Goal: Transaction & Acquisition: Purchase product/service

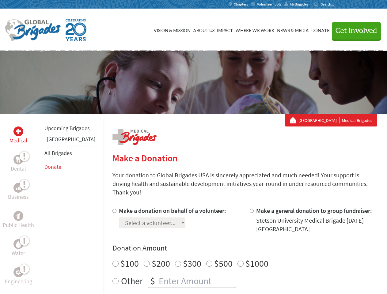
click at [338, 4] on div "Search for:" at bounding box center [326, 4] width 25 height 5
click at [354, 31] on span "Get Involved" at bounding box center [357, 30] width 42 height 7
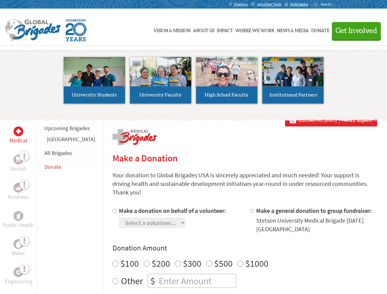
click at [194, 82] on li "High School Faculty" at bounding box center [227, 80] width 66 height 56
click at [40, 204] on div "Upcoming Brigades Honduras All Brigades Donate" at bounding box center [70, 261] width 66 height 294
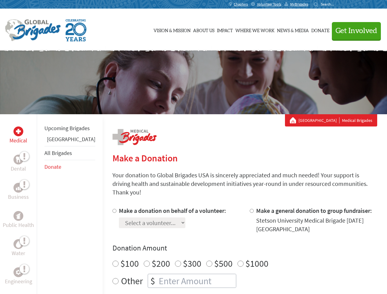
click at [234, 246] on div "Donation Amount $100 $200 $300 $500 $1000 Other $" at bounding box center [244, 265] width 265 height 45
click at [112, 209] on input "Make a donation on behalf of a volunteer:" at bounding box center [114, 211] width 4 height 4
radio input "true"
click at [250, 209] on input "Make a general donation to group fundraiser:" at bounding box center [252, 211] width 4 height 4
radio input "true"
